Goal: Task Accomplishment & Management: Complete application form

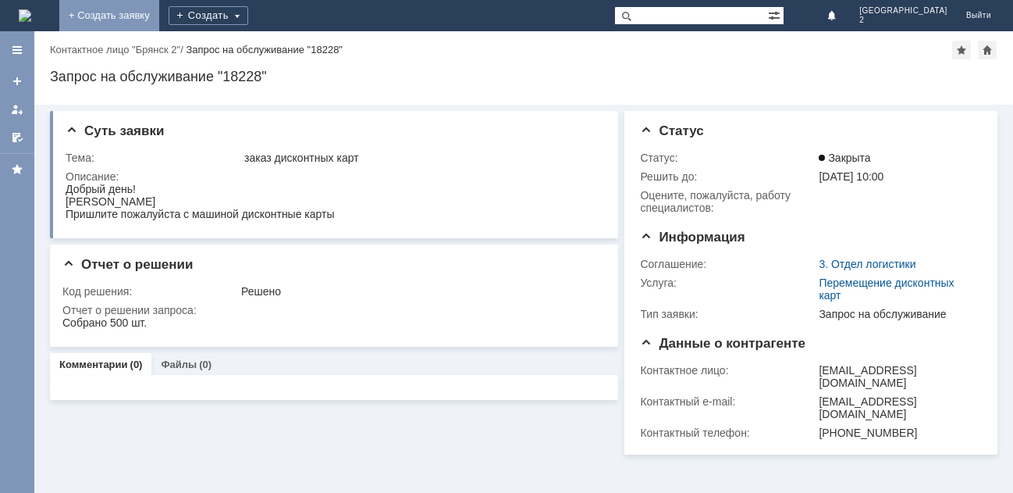
click at [159, 13] on link "+ Создать заявку" at bounding box center [109, 15] width 100 height 31
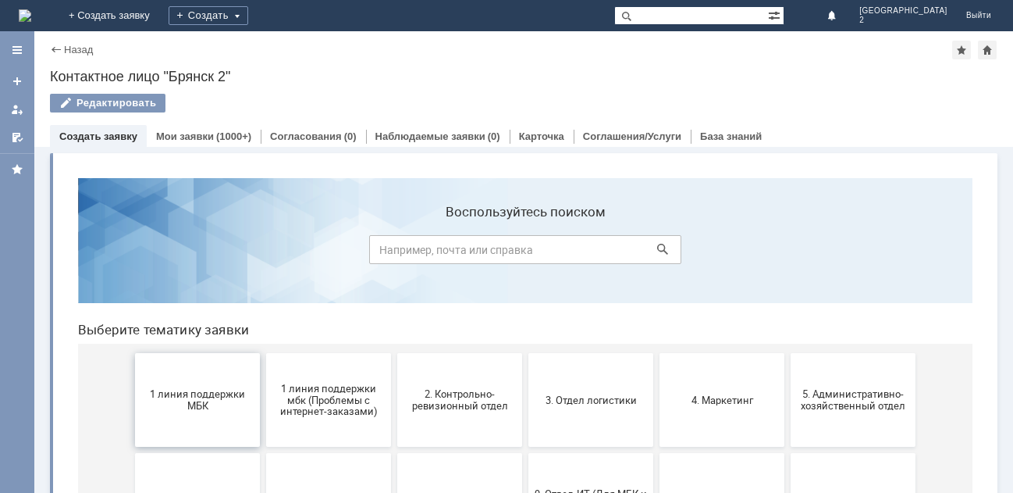
click at [185, 395] on span "1 линия поддержки МБК" at bounding box center [198, 399] width 116 height 23
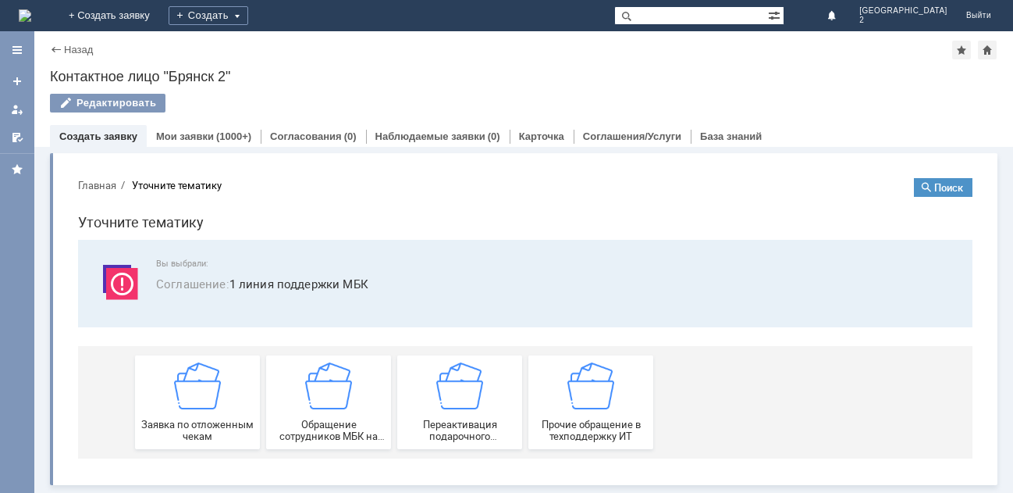
click at [185, 395] on img at bounding box center [197, 385] width 47 height 47
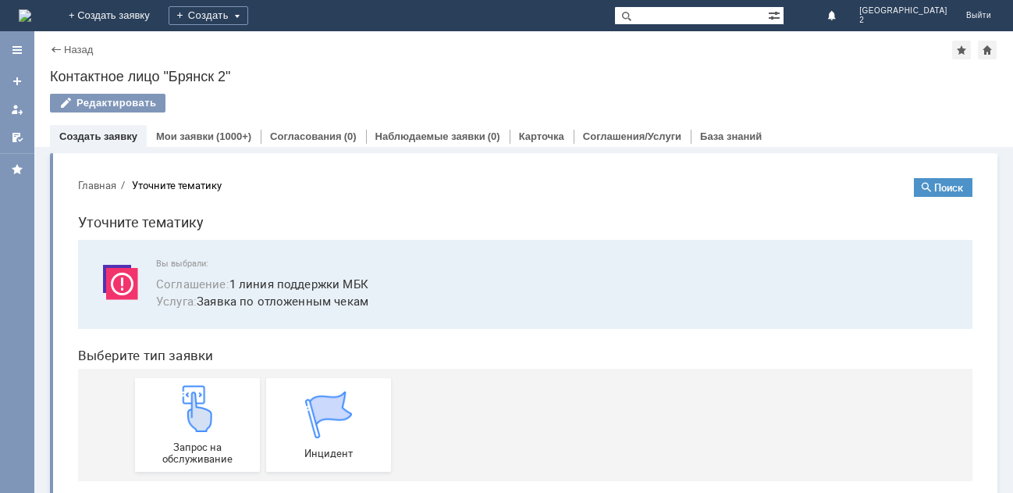
click at [185, 395] on img at bounding box center [197, 408] width 47 height 47
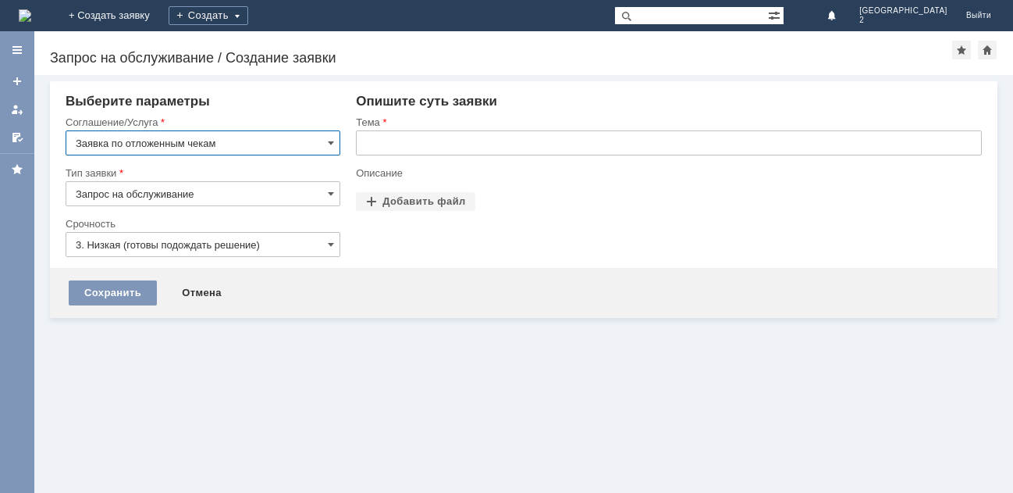
click at [390, 144] on input "text" at bounding box center [669, 142] width 626 height 25
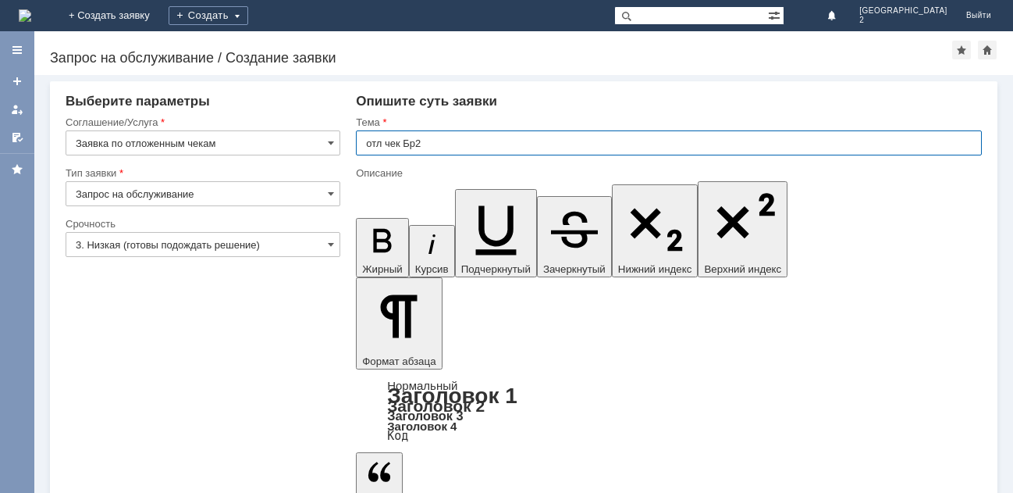
type input "отл чек Бр2"
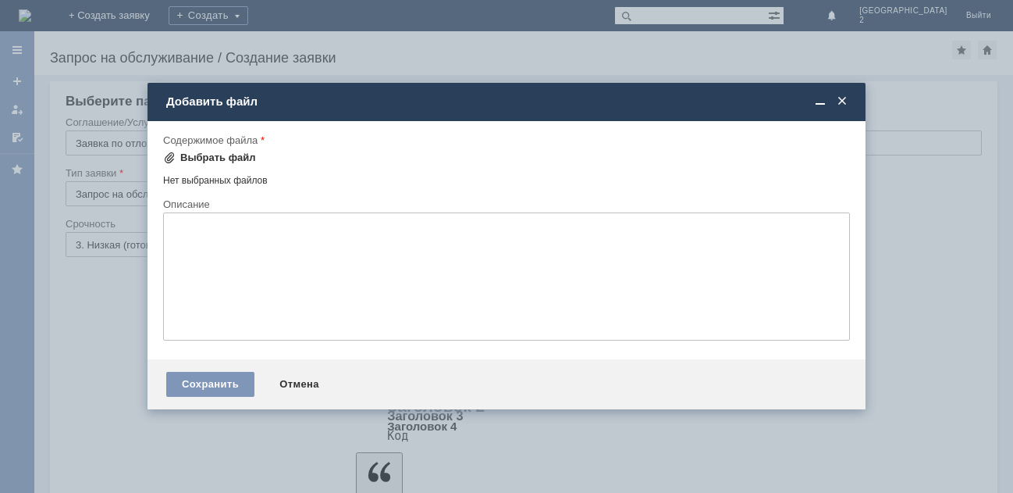
click at [218, 156] on div "Выбрать файл" at bounding box center [218, 157] width 76 height 12
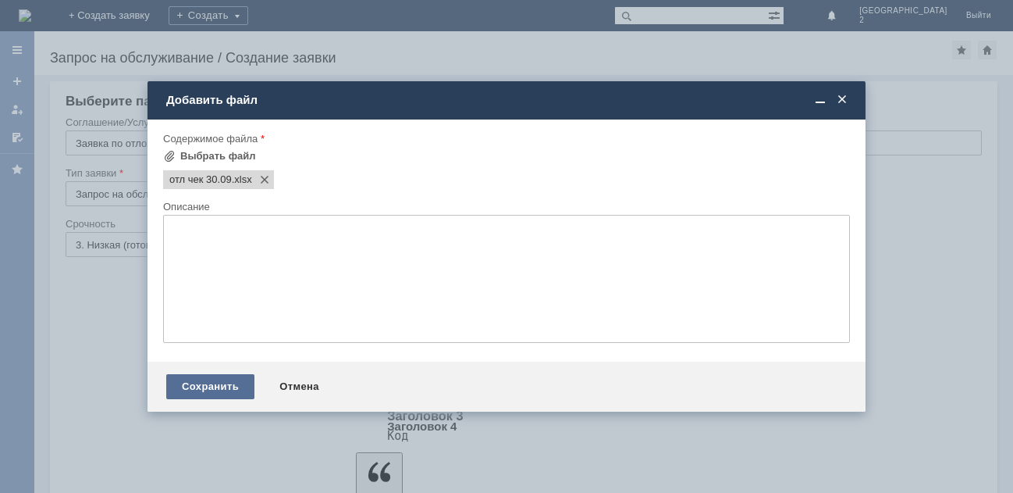
click at [209, 390] on div "Сохранить" at bounding box center [210, 386] width 88 height 25
